Goal: Browse casually

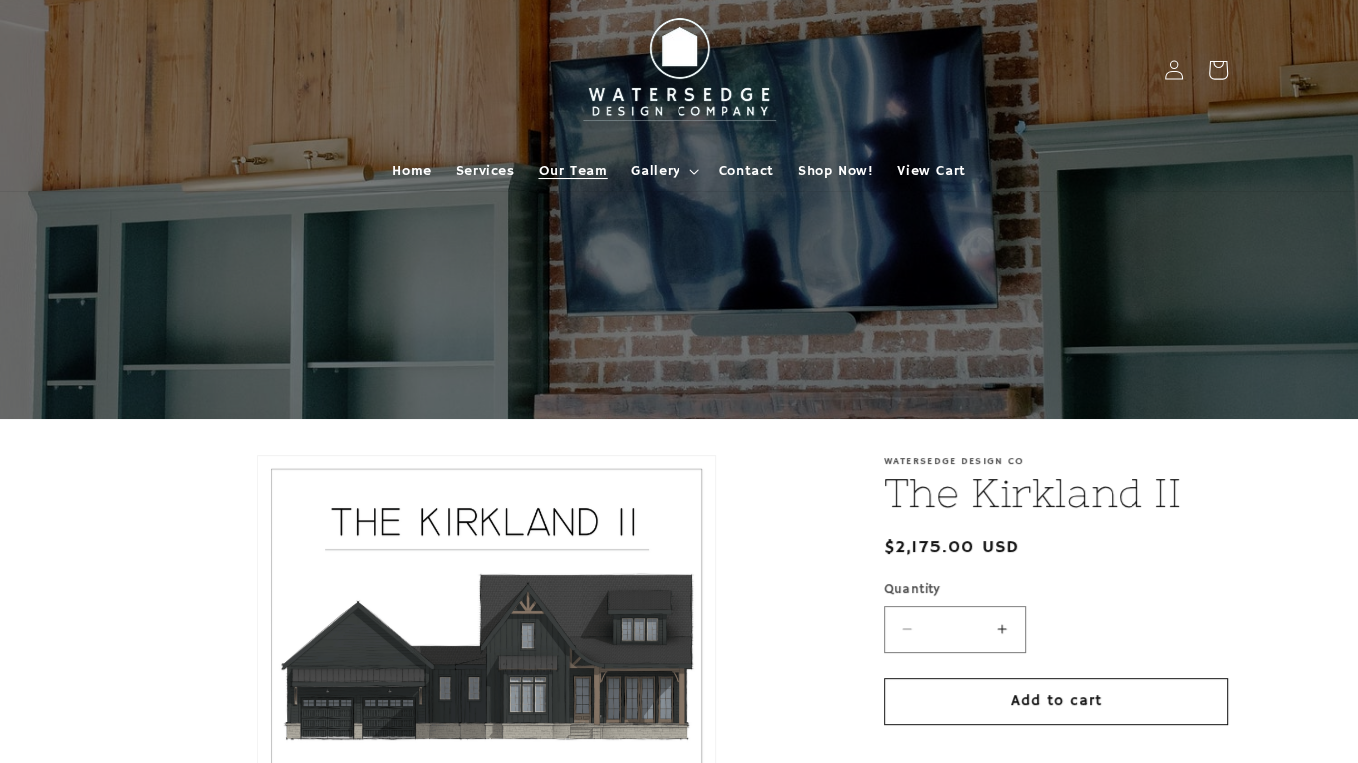
click at [581, 171] on span "Our Team" at bounding box center [573, 171] width 69 height 18
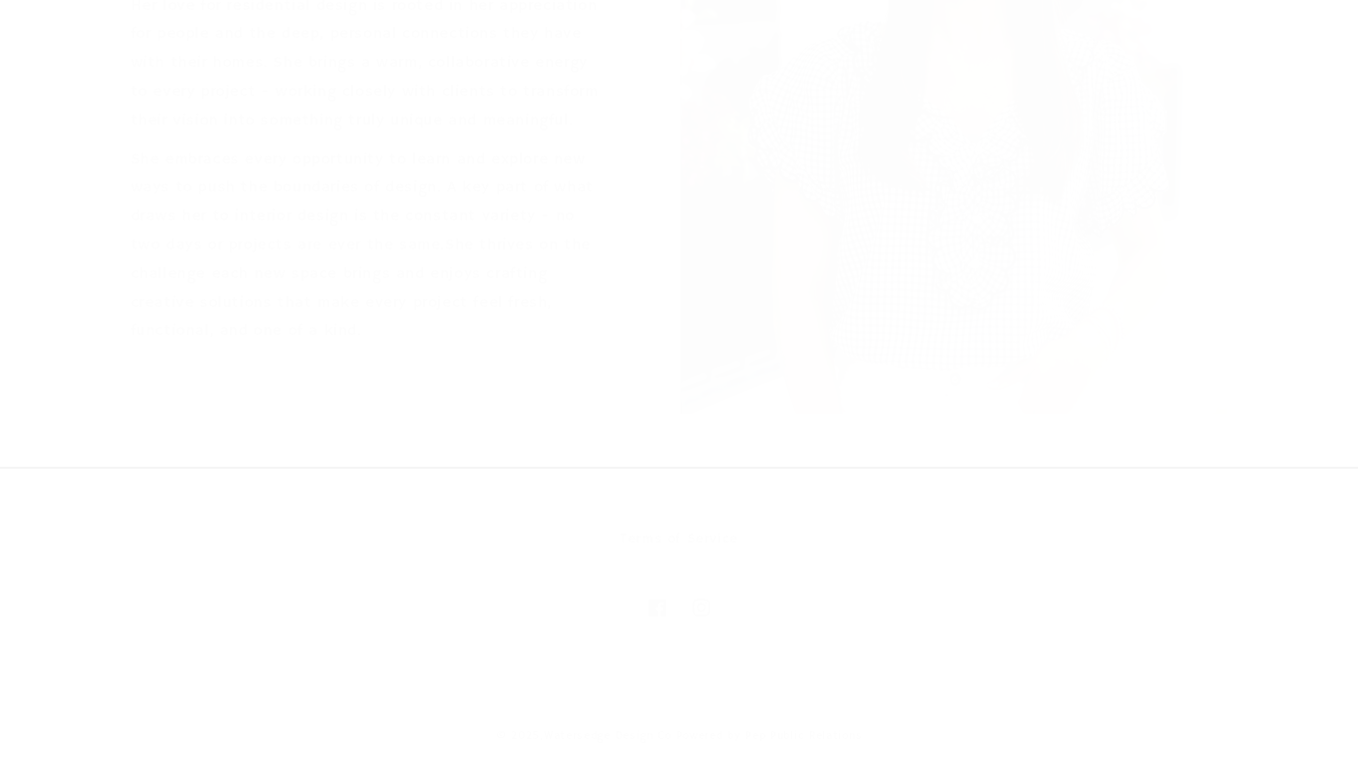
scroll to position [3694, 0]
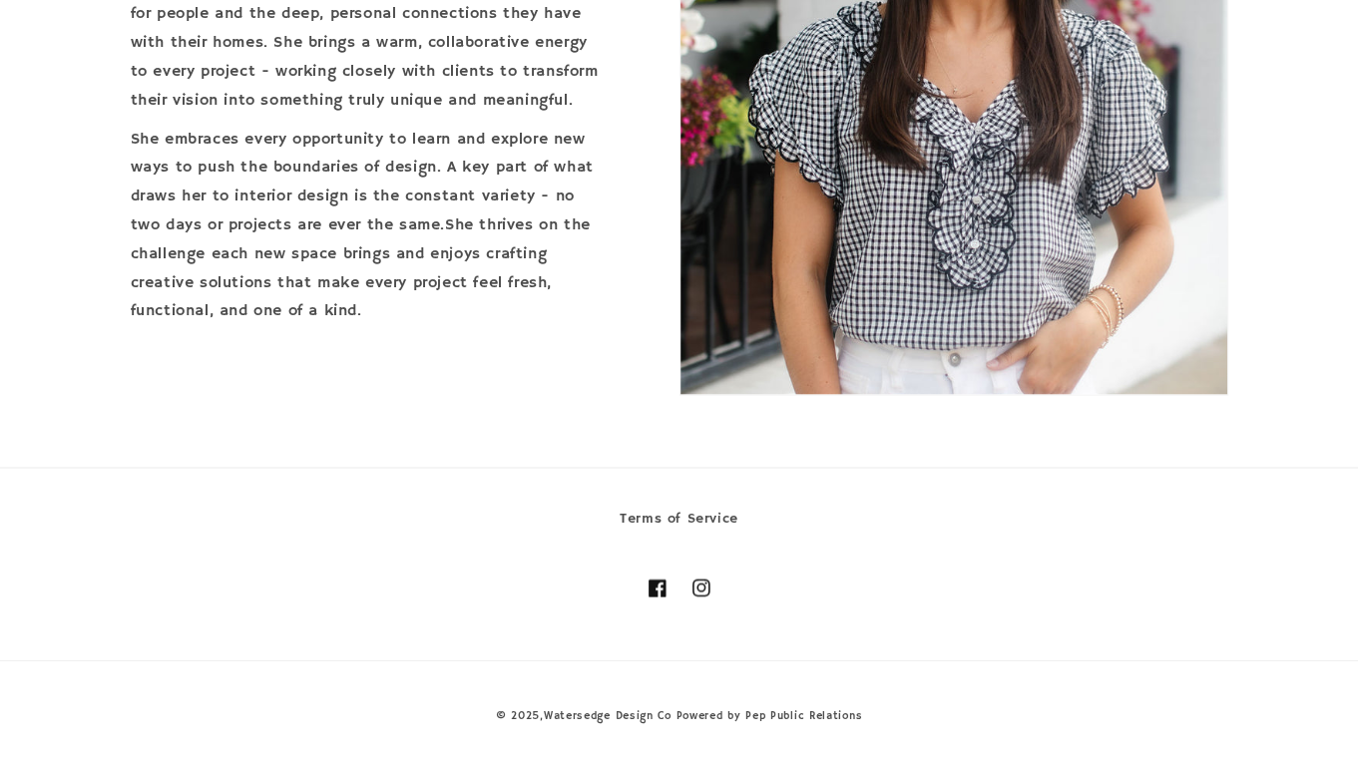
drag, startPoint x: 549, startPoint y: 713, endPoint x: 636, endPoint y: 704, distance: 87.3
click at [549, 713] on link "Watersedge Design Co" at bounding box center [608, 716] width 128 height 14
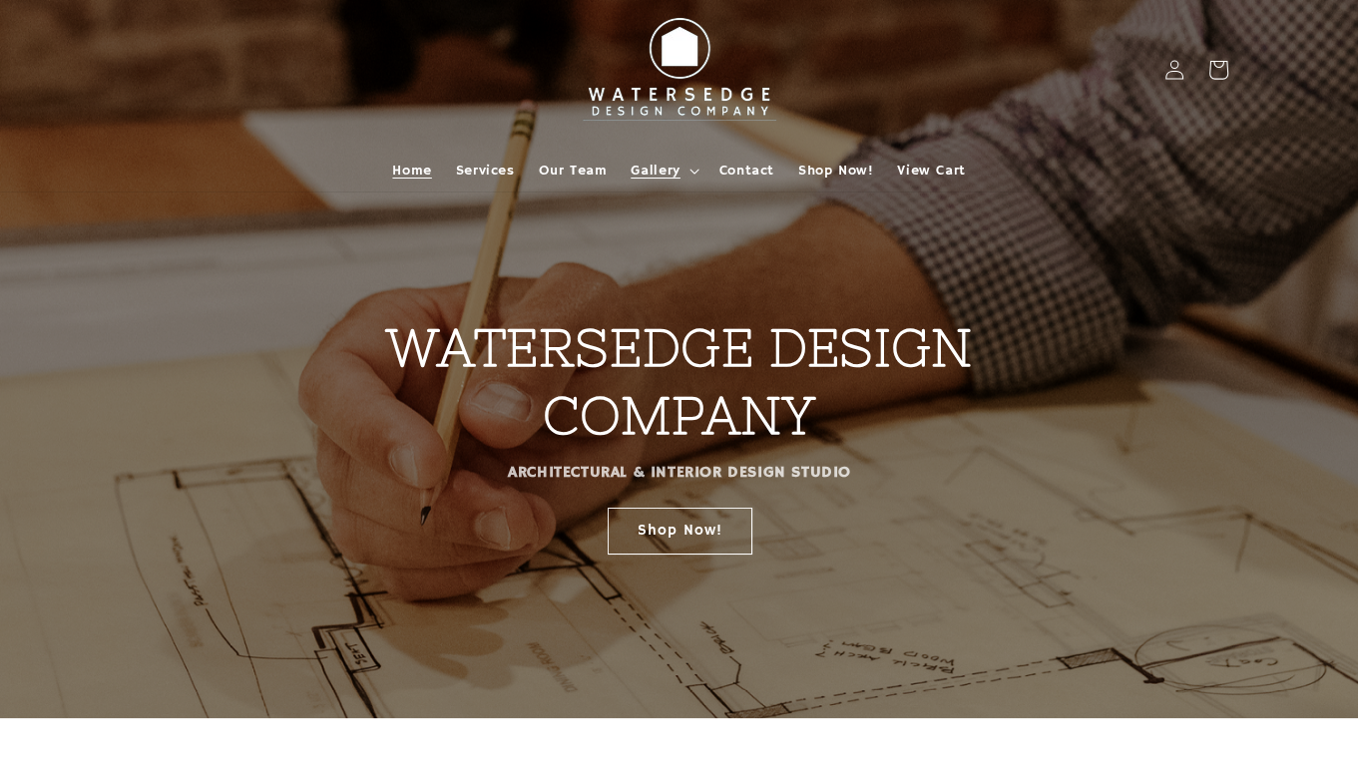
click at [667, 165] on span "Gallery" at bounding box center [655, 171] width 49 height 18
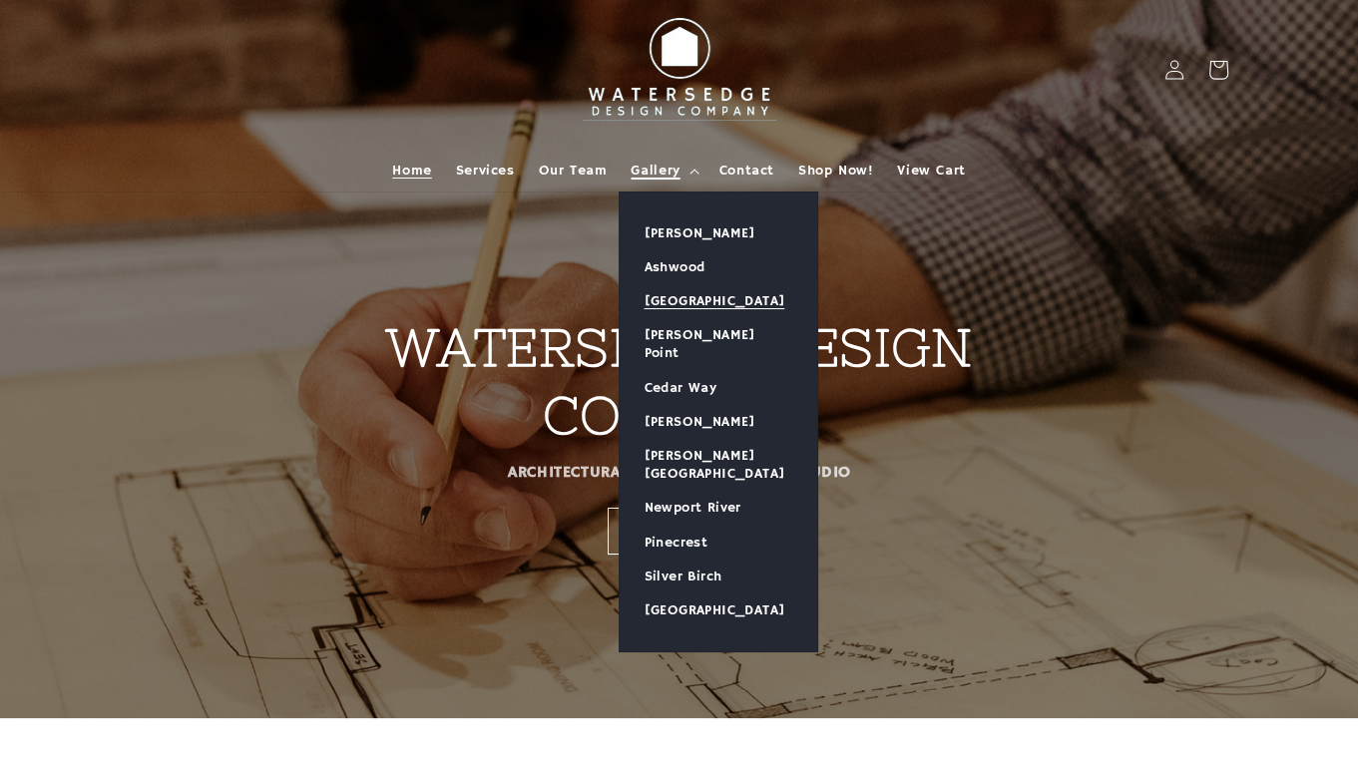
click at [668, 304] on link "[GEOGRAPHIC_DATA]" at bounding box center [719, 301] width 198 height 34
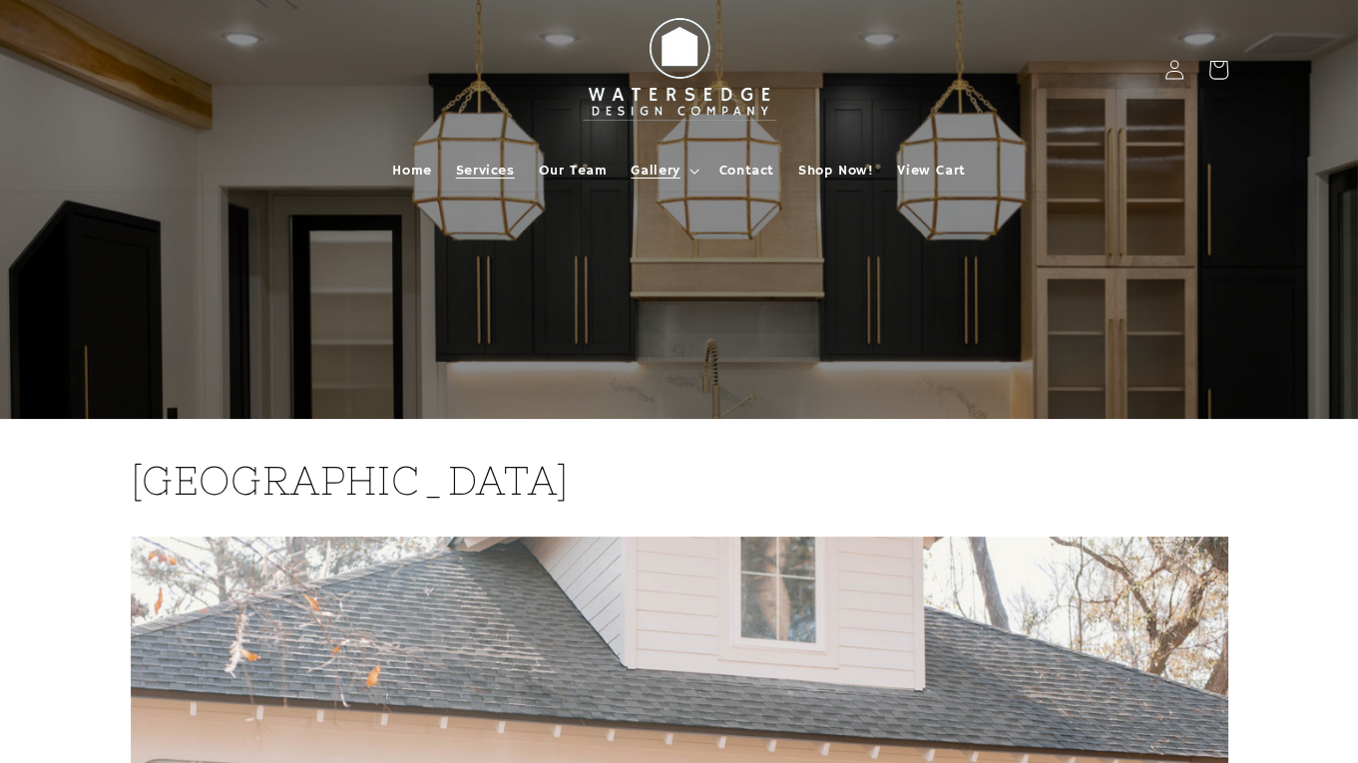
click at [470, 175] on span "Services" at bounding box center [485, 171] width 59 height 18
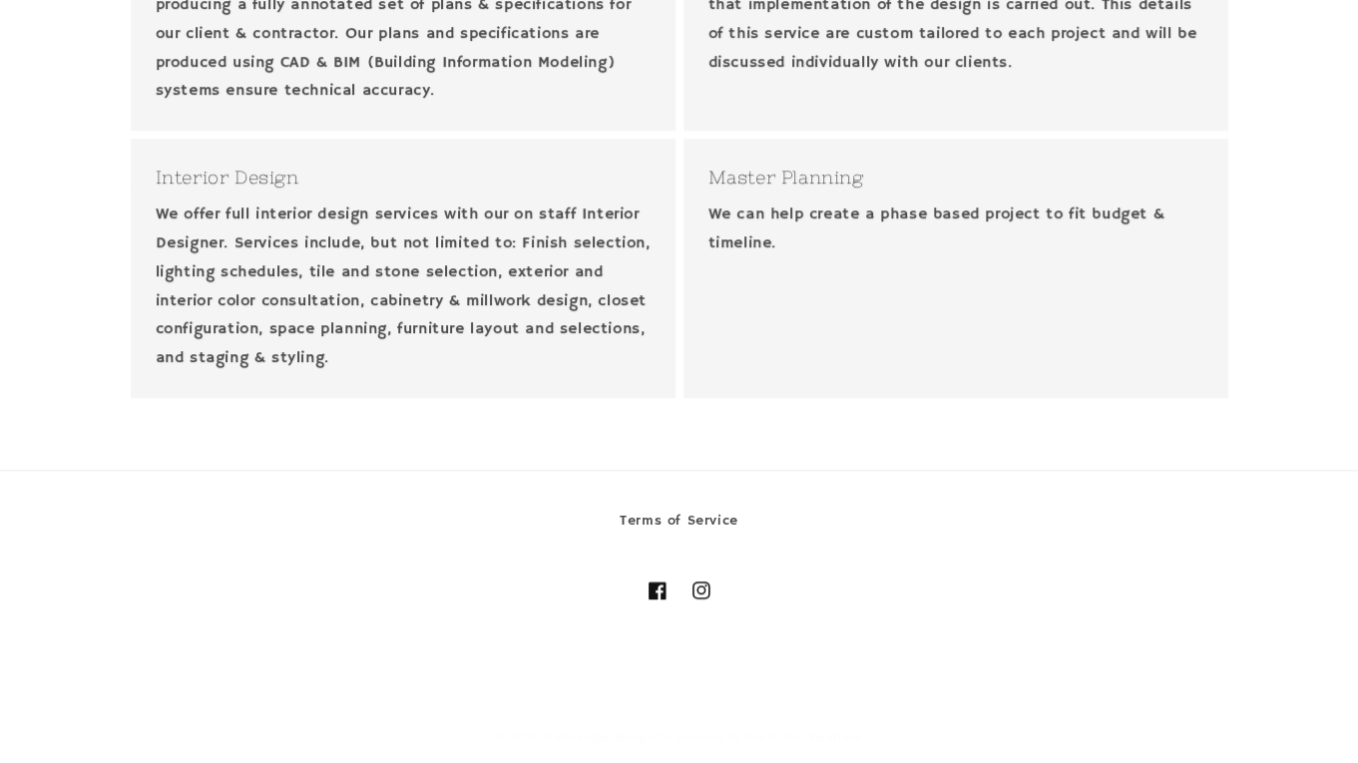
scroll to position [1065, 0]
drag, startPoint x: 1002, startPoint y: 209, endPoint x: 1125, endPoint y: 218, distance: 124.0
click at [1125, 218] on p "We can help create a phase based project to fit budget & timeline." at bounding box center [955, 229] width 495 height 58
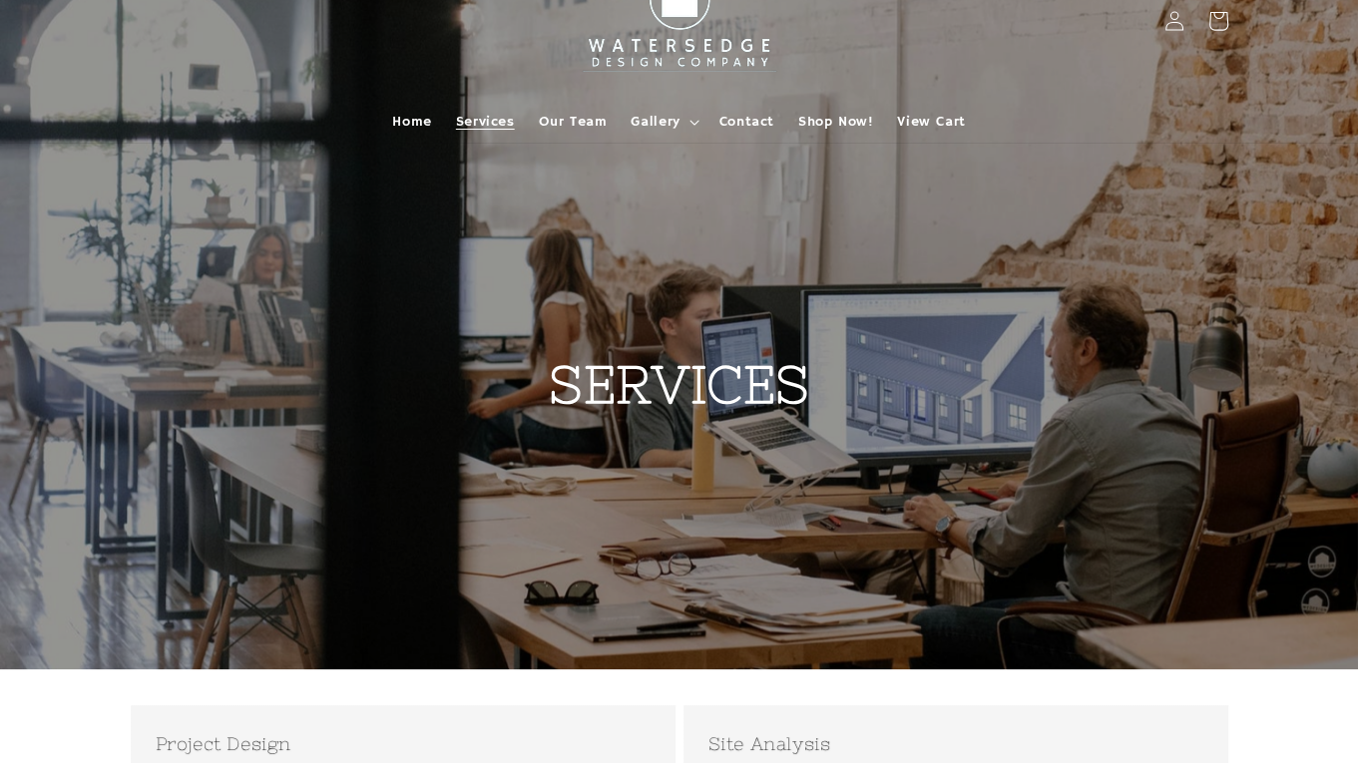
scroll to position [0, 0]
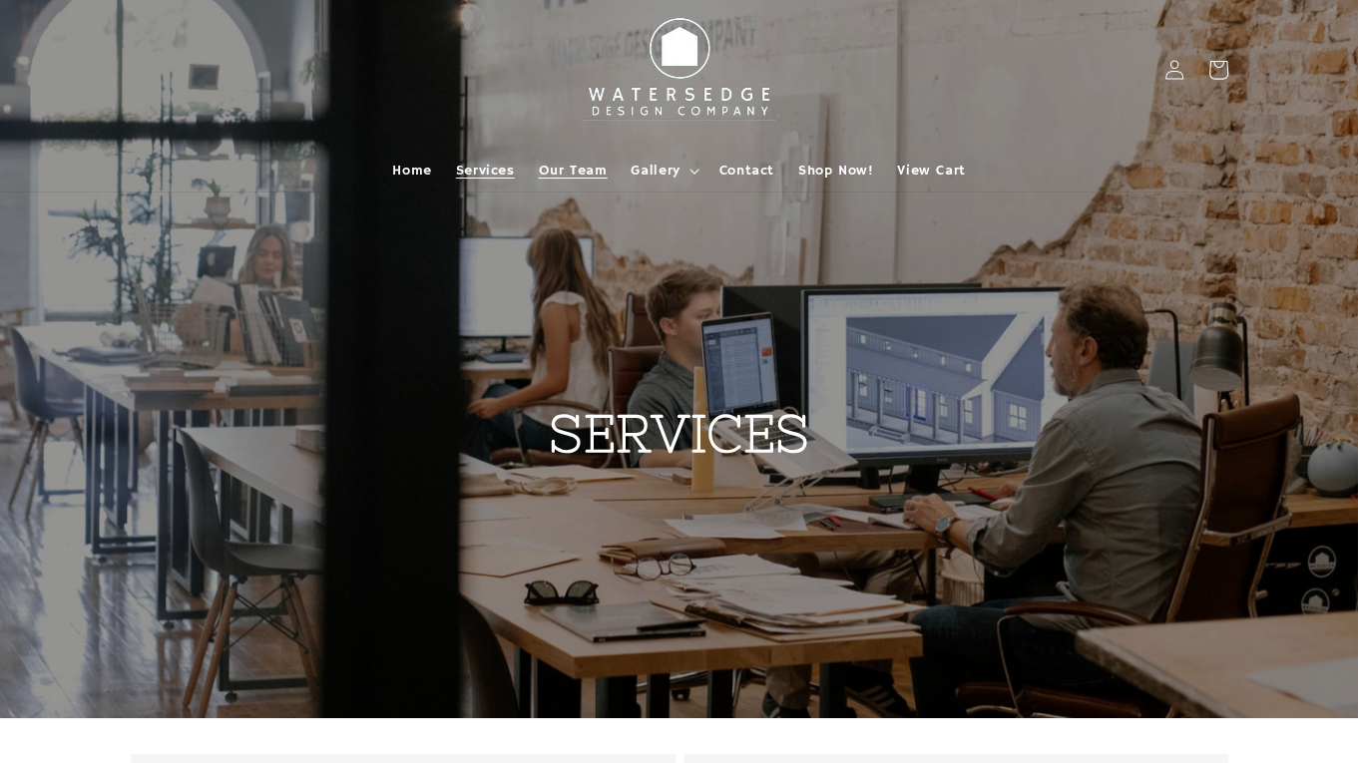
click at [579, 175] on span "Our Team" at bounding box center [573, 171] width 69 height 18
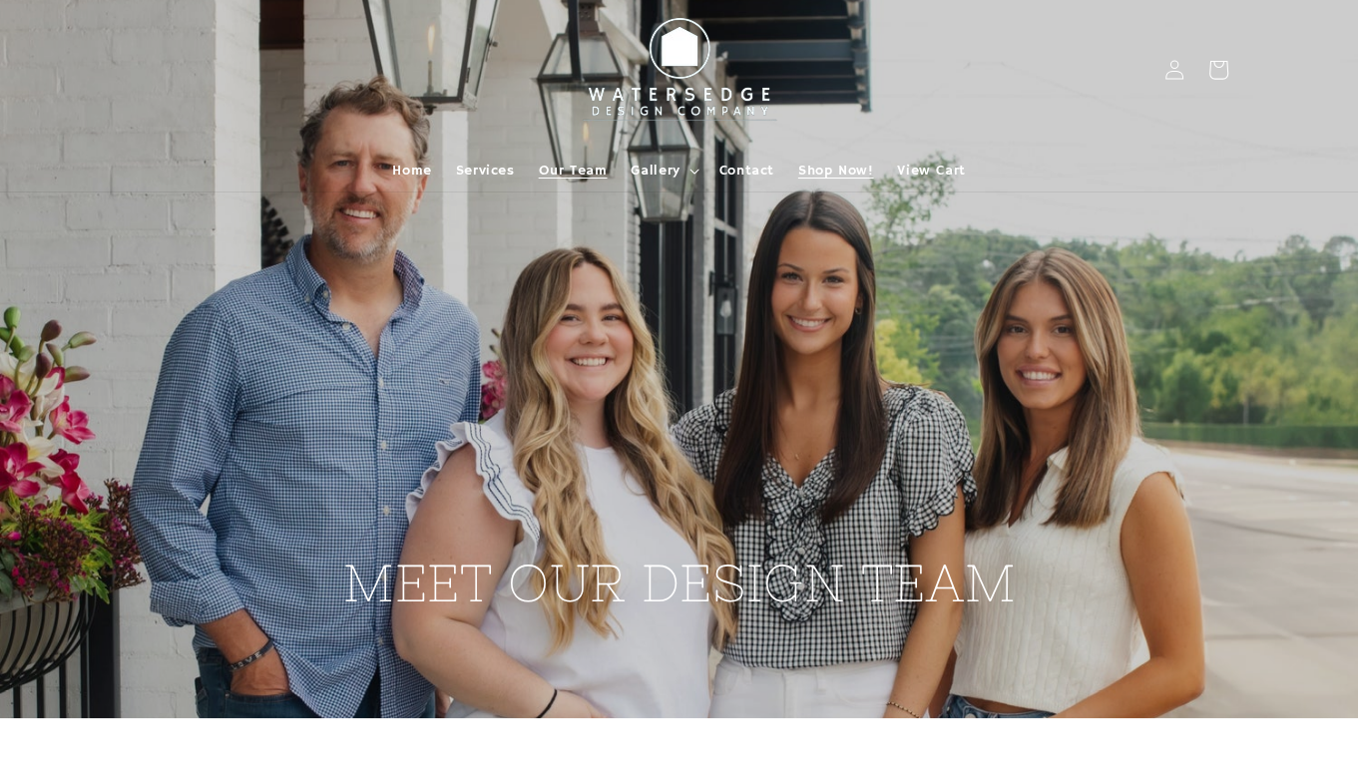
click at [824, 169] on span "Shop Now!" at bounding box center [835, 171] width 75 height 18
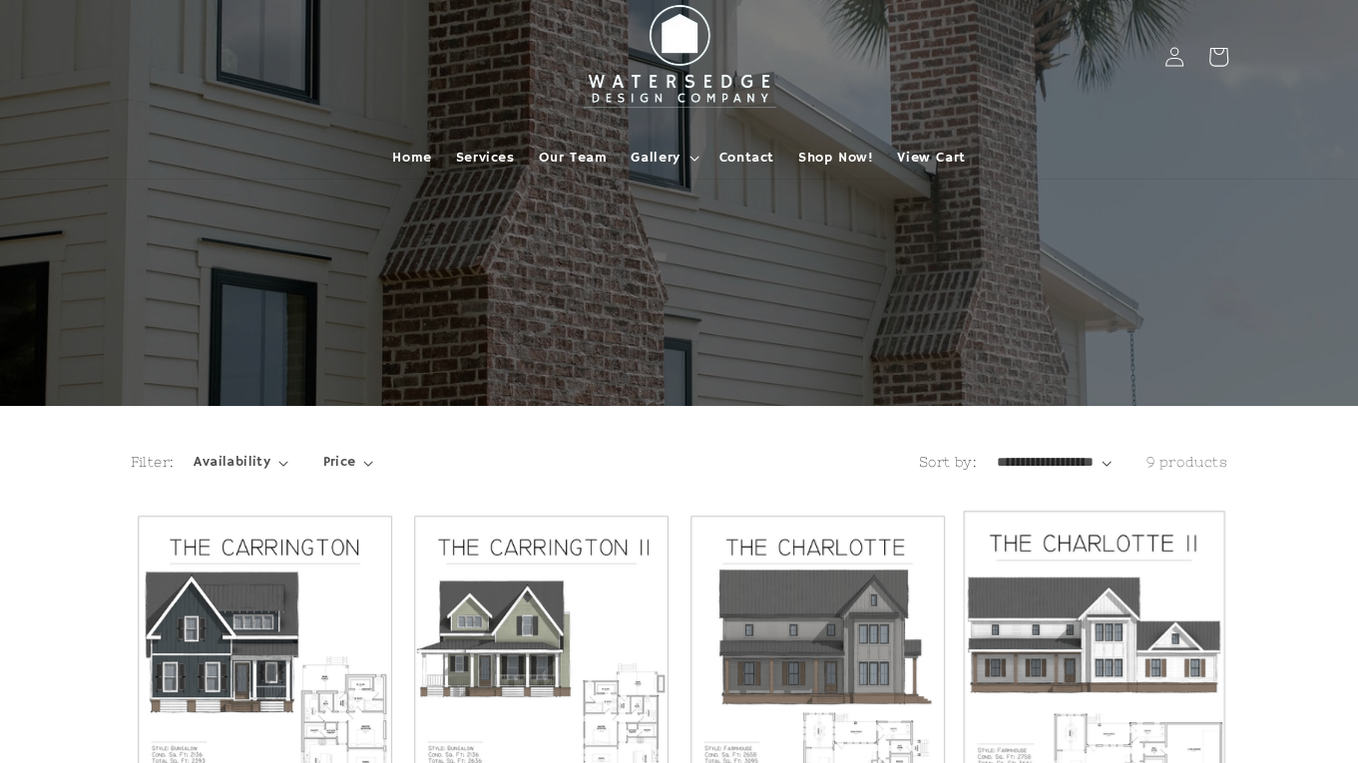
scroll to position [200, 0]
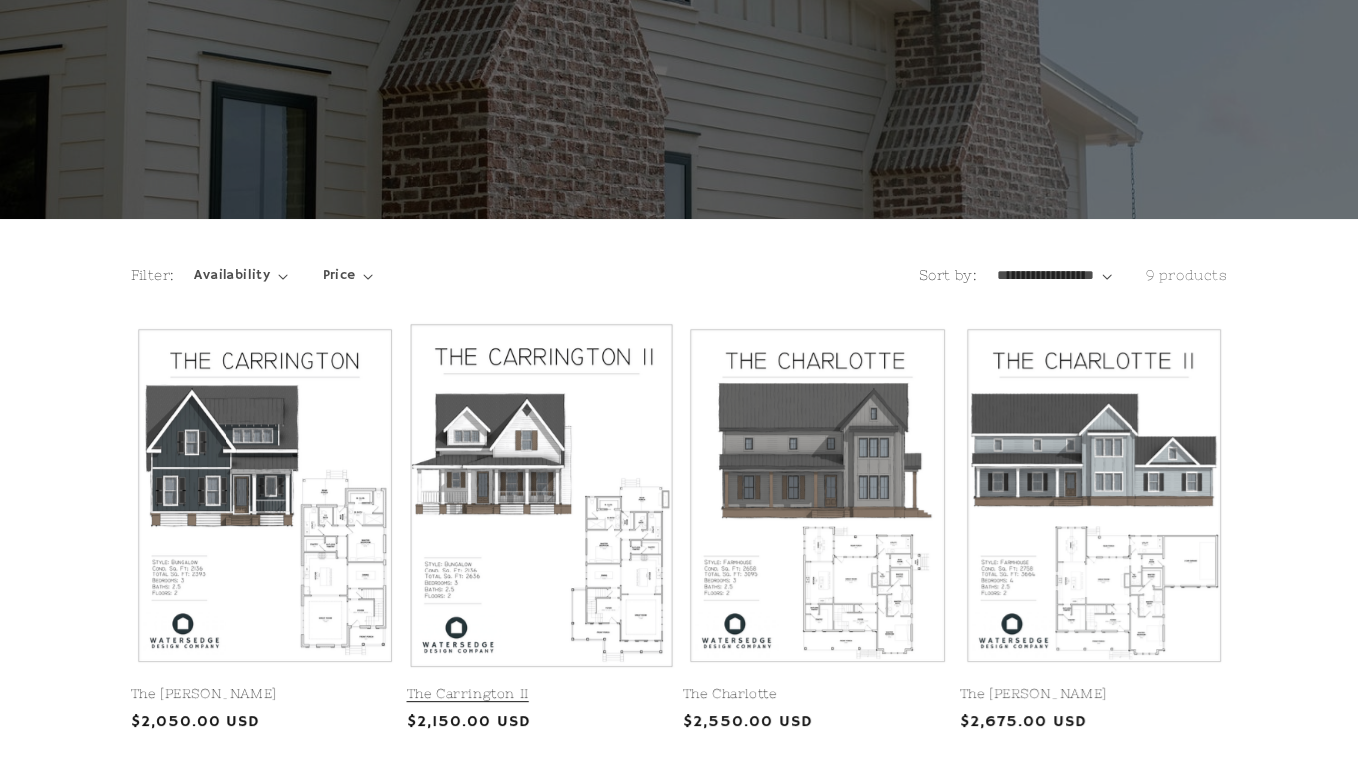
click at [549, 686] on link "The Carrington II" at bounding box center [541, 694] width 268 height 17
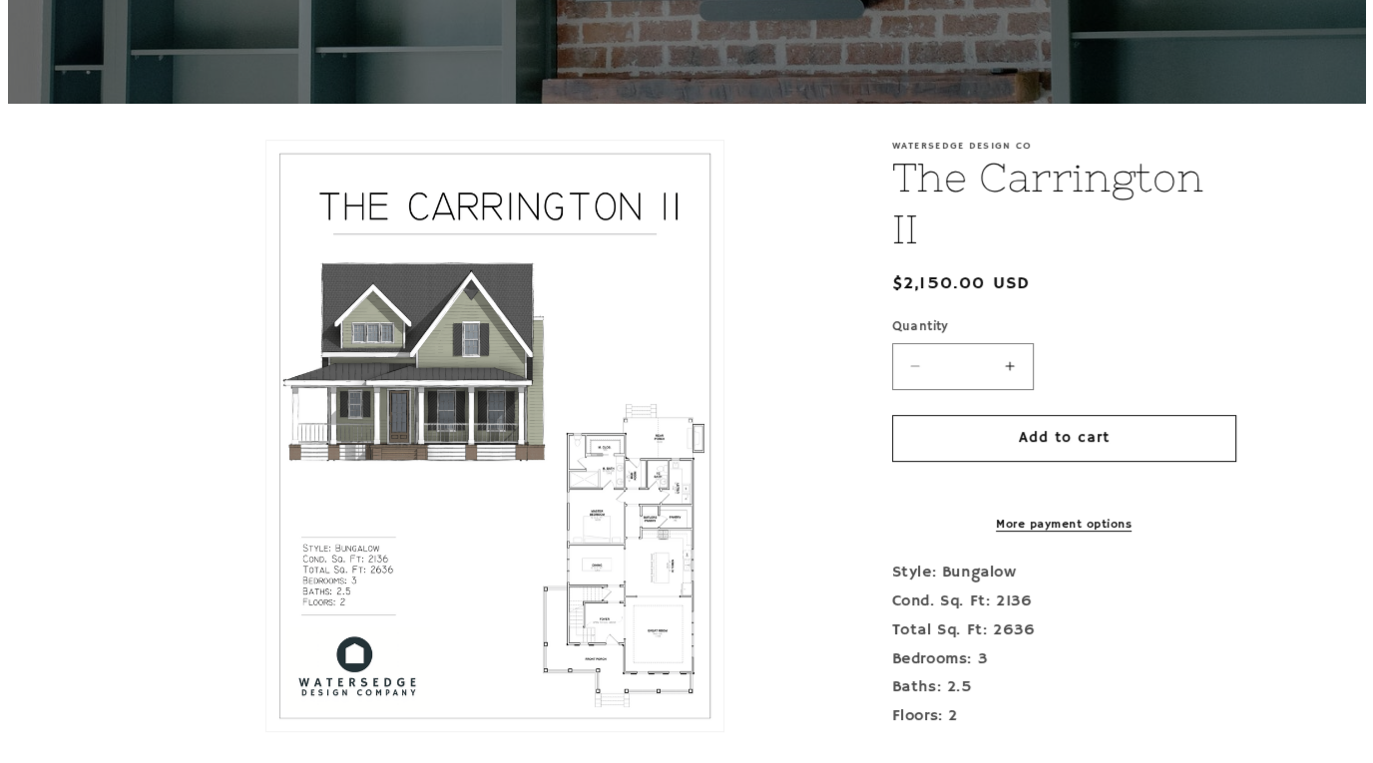
scroll to position [499, 0]
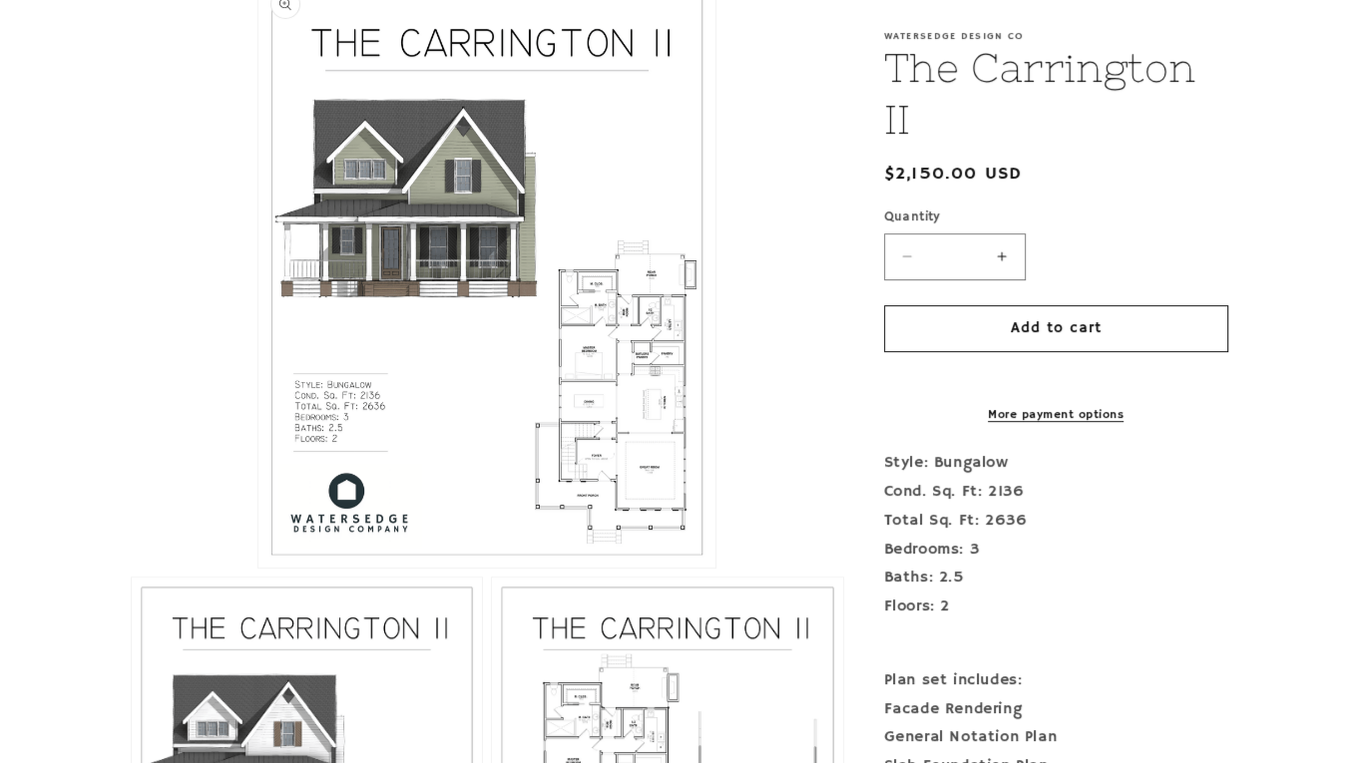
click at [258, 568] on button "Open media 1 in modal" at bounding box center [258, 568] width 0 height 0
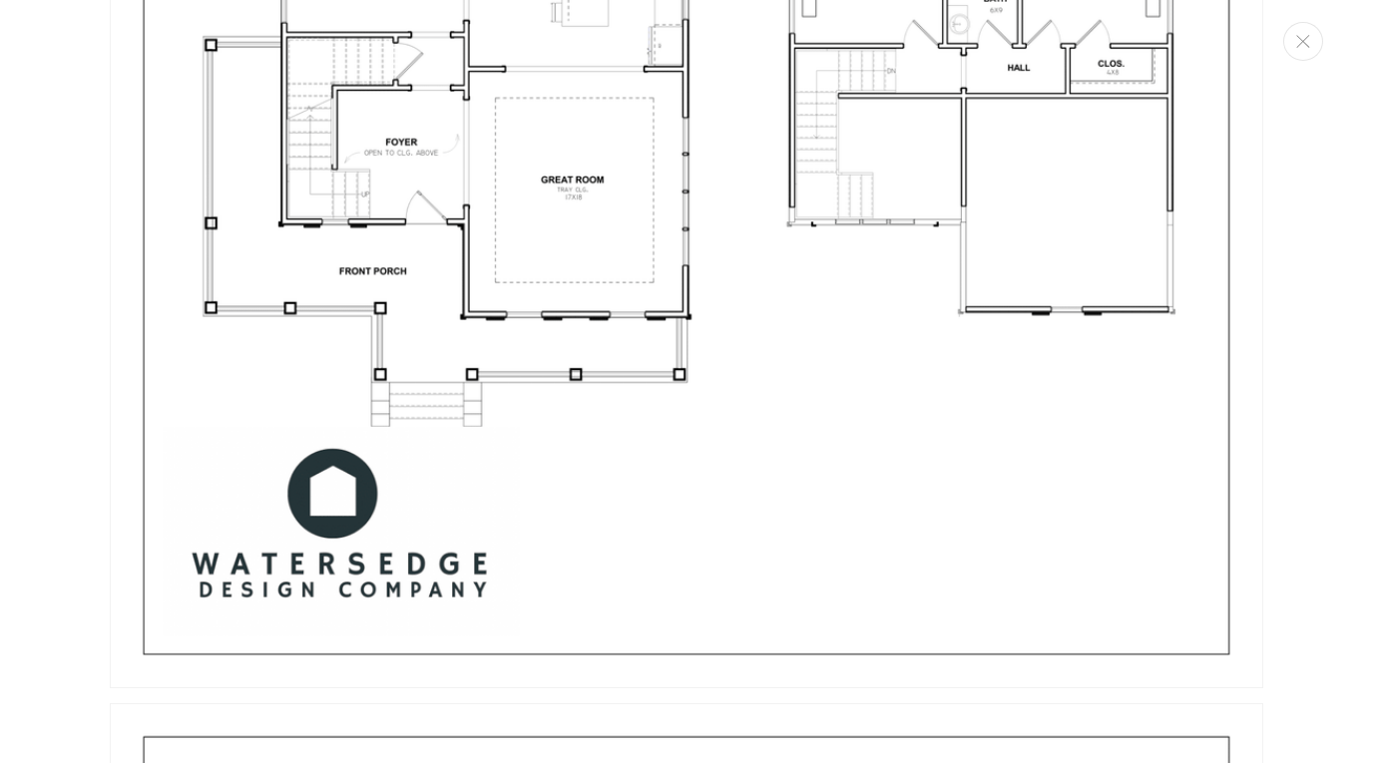
scroll to position [3701, 0]
